Goal: Transaction & Acquisition: Purchase product/service

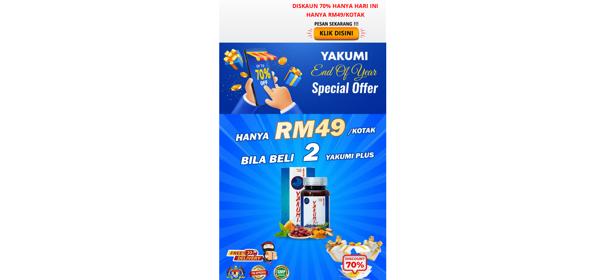
click at [342, 27] on div at bounding box center [337, 31] width 62 height 20
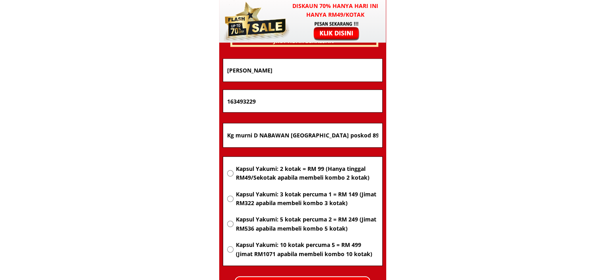
scroll to position [5175, 0]
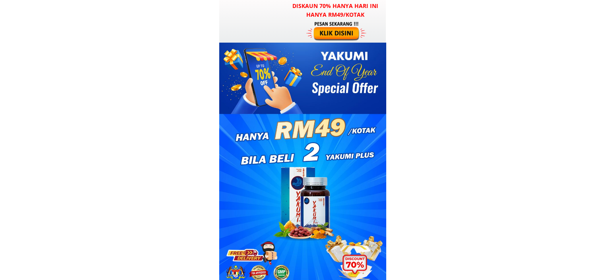
click at [327, 35] on div at bounding box center [337, 31] width 62 height 20
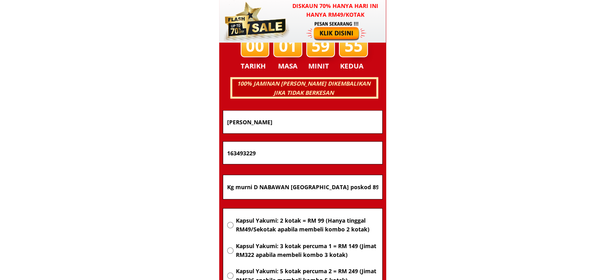
scroll to position [5096, 0]
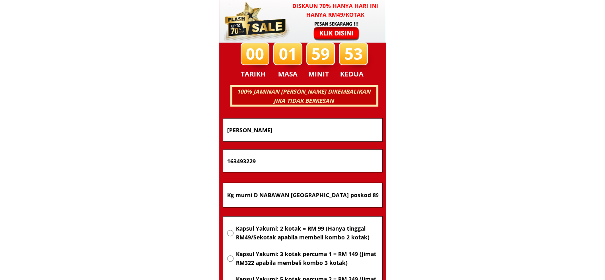
click at [318, 25] on div at bounding box center [337, 31] width 62 height 20
click at [336, 28] on div at bounding box center [337, 31] width 62 height 20
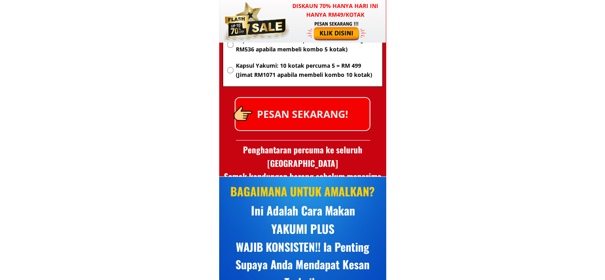
click at [342, 22] on div at bounding box center [337, 31] width 62 height 20
